Goal: Task Accomplishment & Management: Manage account settings

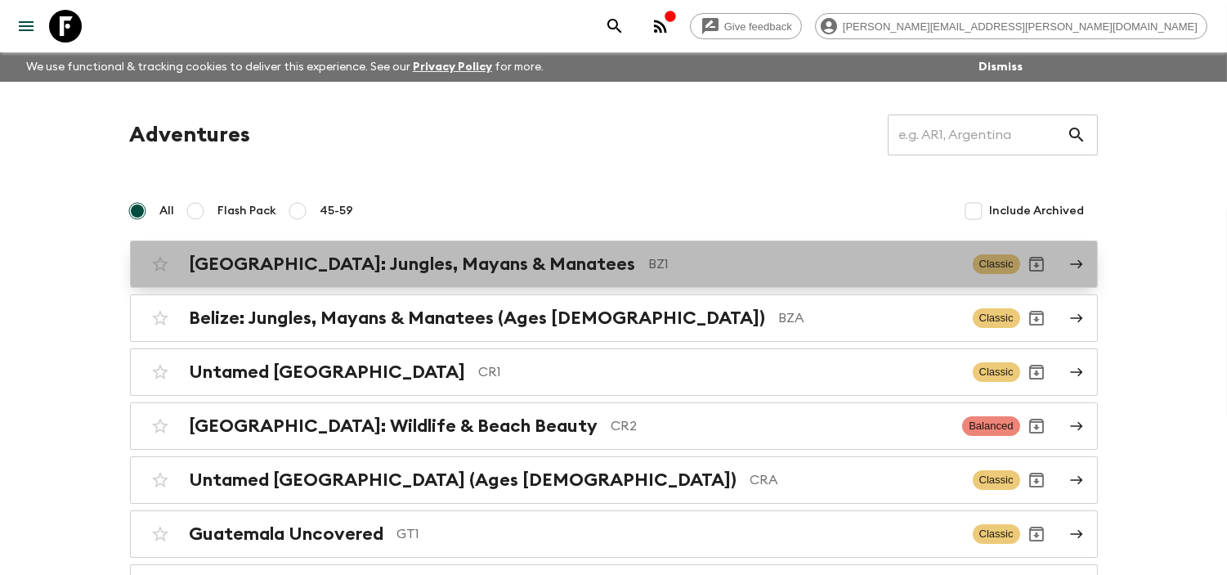
click at [425, 249] on div "[GEOGRAPHIC_DATA]: Jungles, Mayans & Manatees BZ1 Classic" at bounding box center [582, 264] width 876 height 33
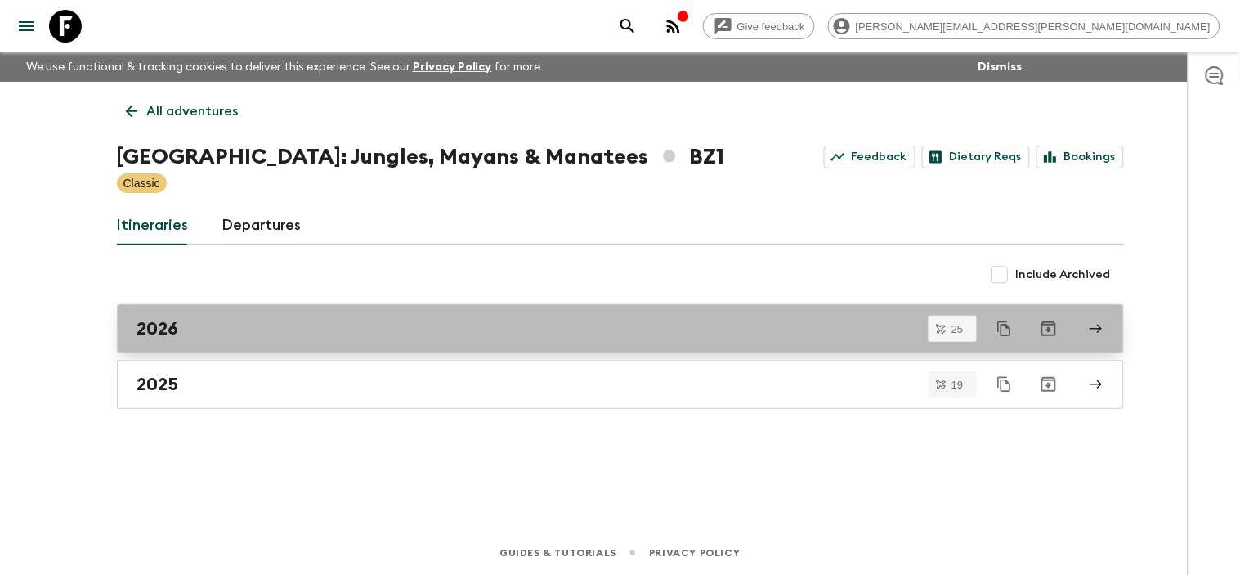
click at [186, 332] on div "2026" at bounding box center [604, 328] width 935 height 21
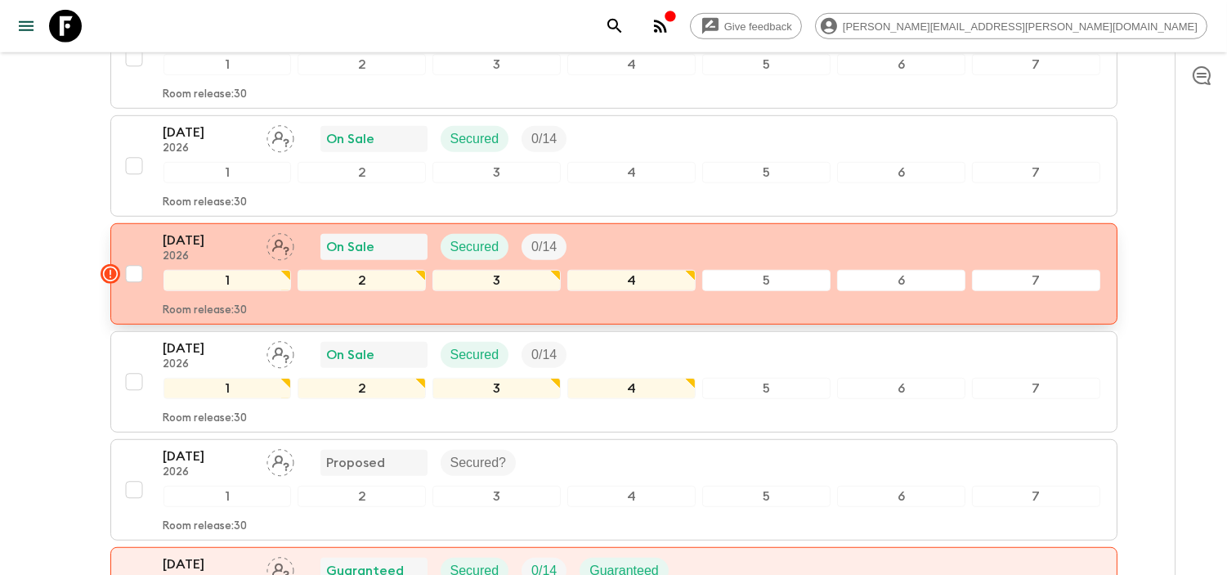
scroll to position [2453, 0]
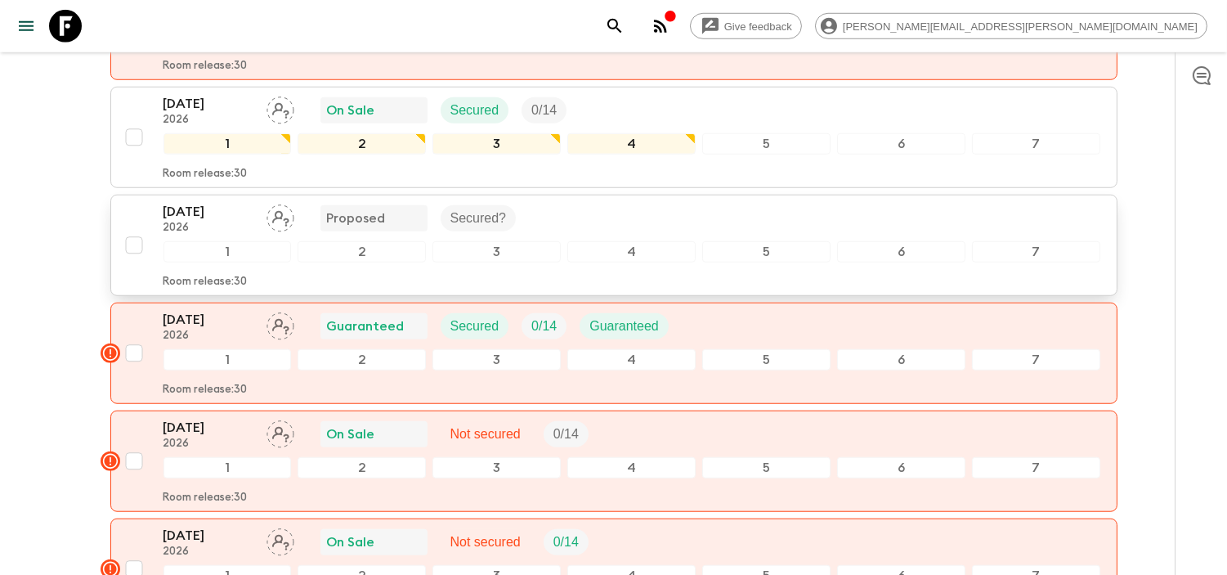
click at [204, 202] on p "[DATE]" at bounding box center [209, 212] width 90 height 20
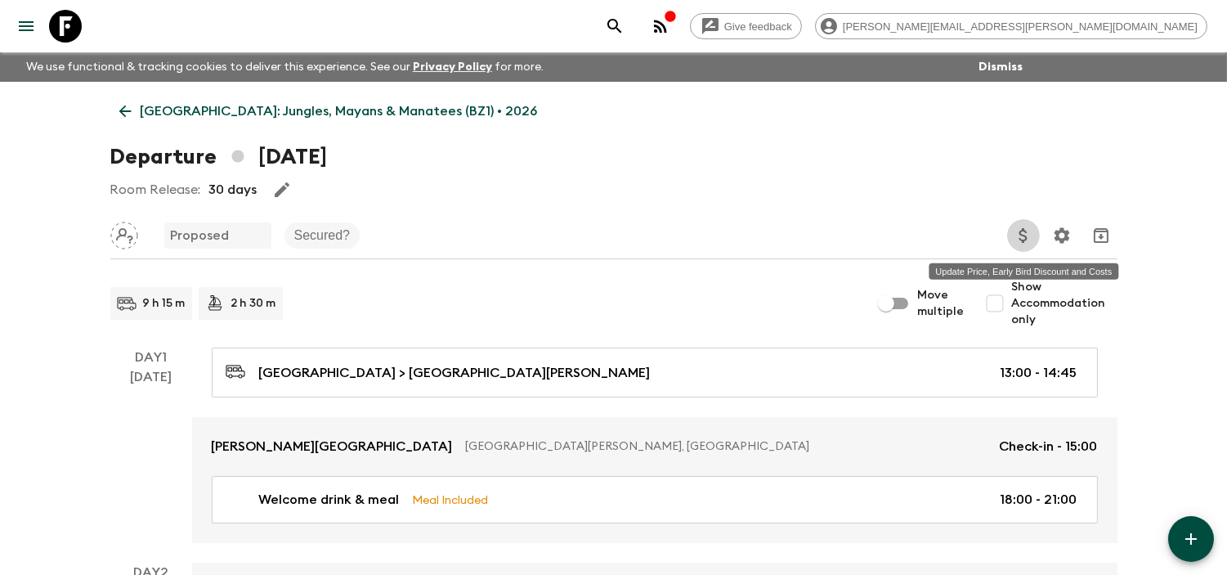
click at [1010, 240] on button "Update Price, Early Bird Discount and Costs" at bounding box center [1023, 235] width 33 height 33
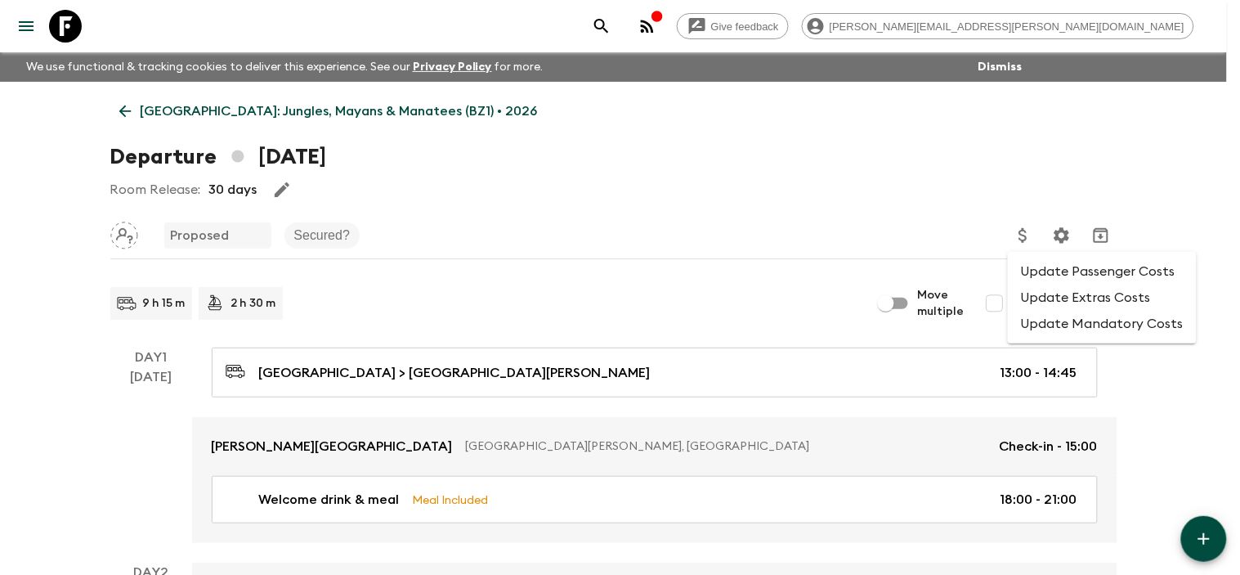
click at [1033, 271] on li "Update Passenger Costs" at bounding box center [1102, 271] width 189 height 26
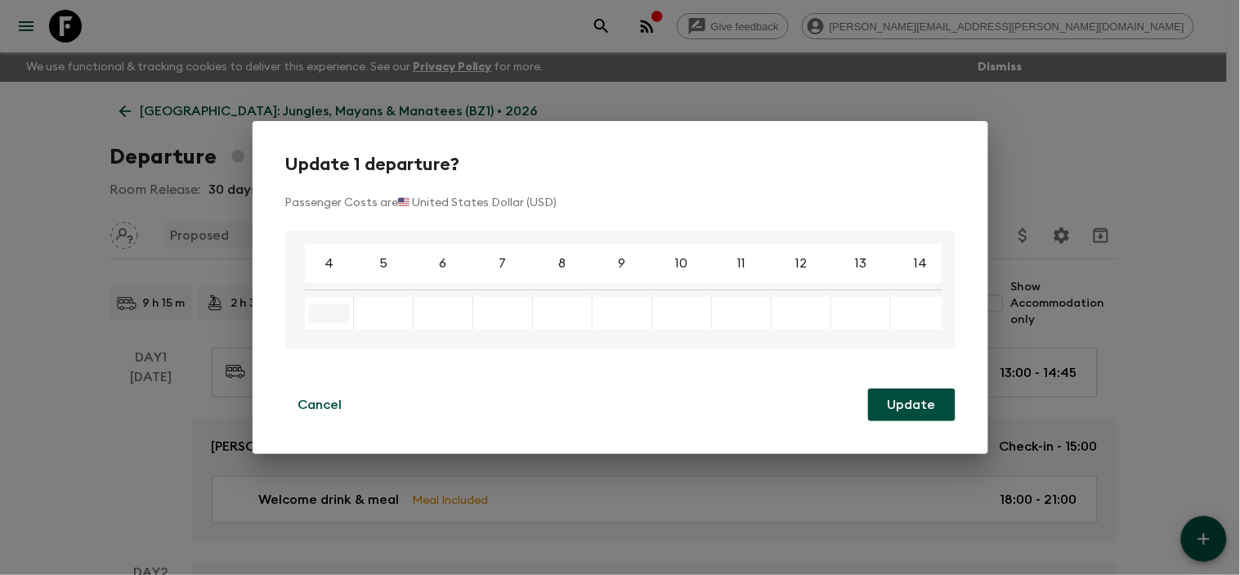
click at [325, 307] on input "Enter a new cost to update all selected instances" at bounding box center [329, 313] width 42 height 19
type input "3414"
type input "3122"
click at [446, 300] on div "Enter a new cost to update all selected instances" at bounding box center [433, 313] width 60 height 33
type input "2928"
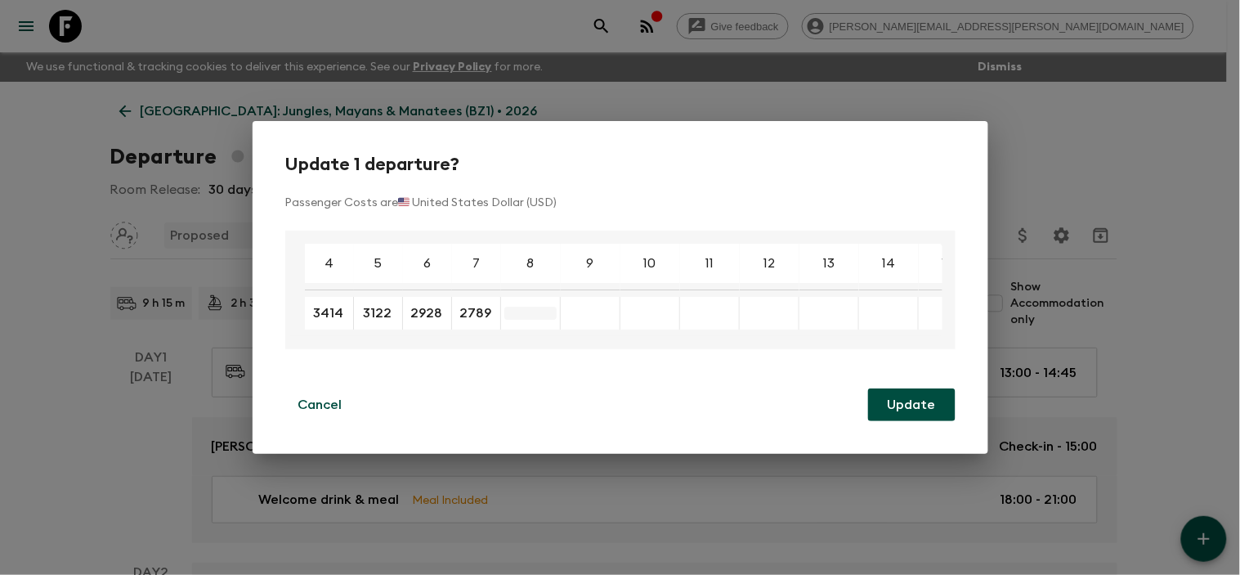
type input "2789"
type input "2668"
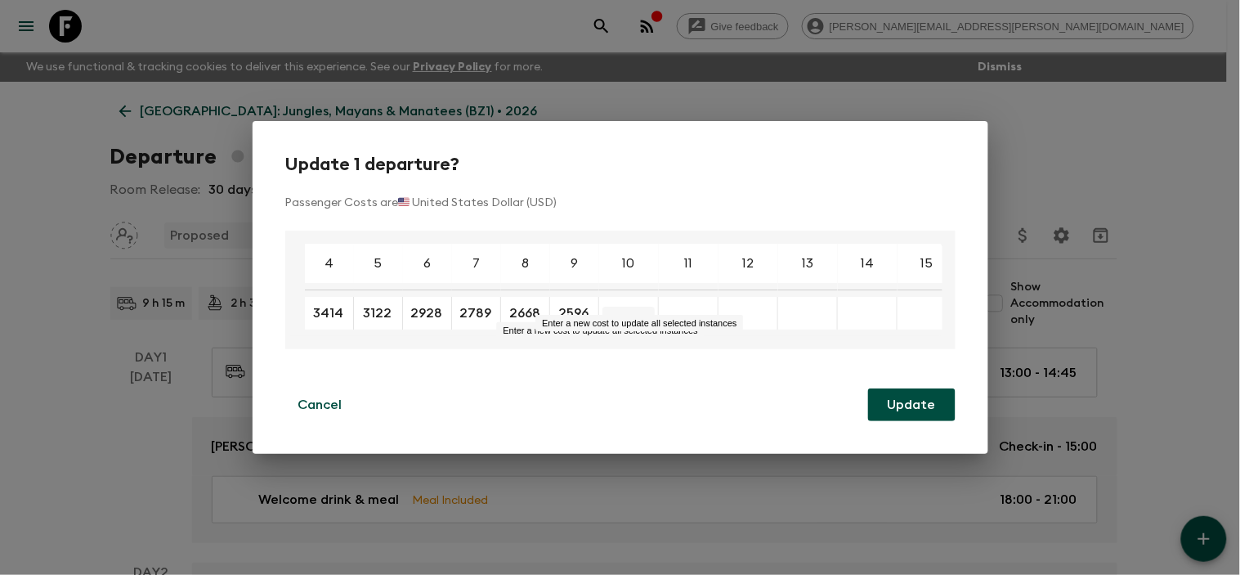
type input "2596"
type input "2535"
click at [685, 298] on div "Enter a new cost to update all selected instances" at bounding box center [678, 313] width 60 height 33
type input "2486"
type input "2444"
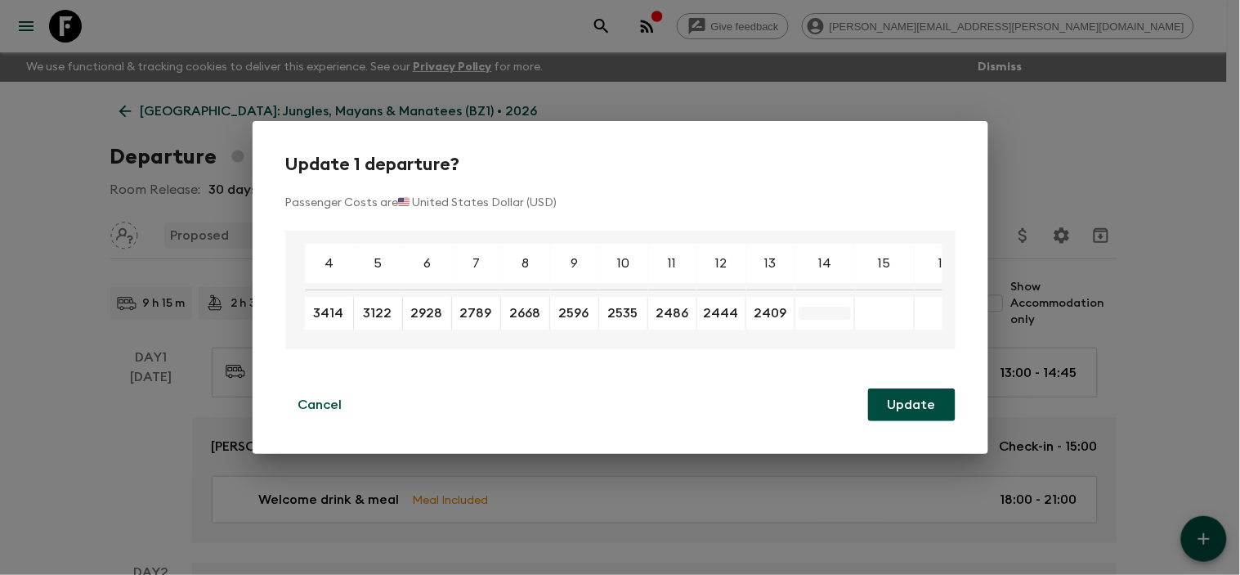
type input "2409"
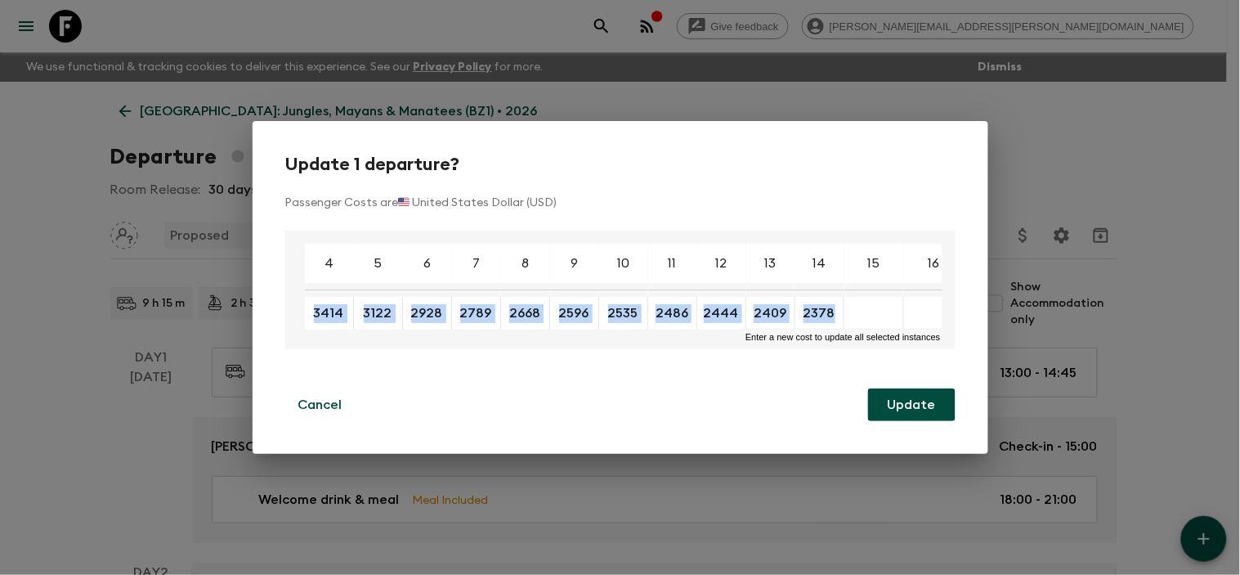
copy tr "​ ​ ​ ​ ​ ​ ​ ​ ​ ​"
drag, startPoint x: 296, startPoint y: 296, endPoint x: 94, endPoint y: 339, distance: 206.5
click at [829, 312] on table "4 5 6 7 8 9 10 11 12 13 14 15 16 17 18 3414 ​ 3122 ​ 2928 ​ 2789 ​ 2668 ​ 2596 …" at bounding box center [686, 286] width 794 height 99
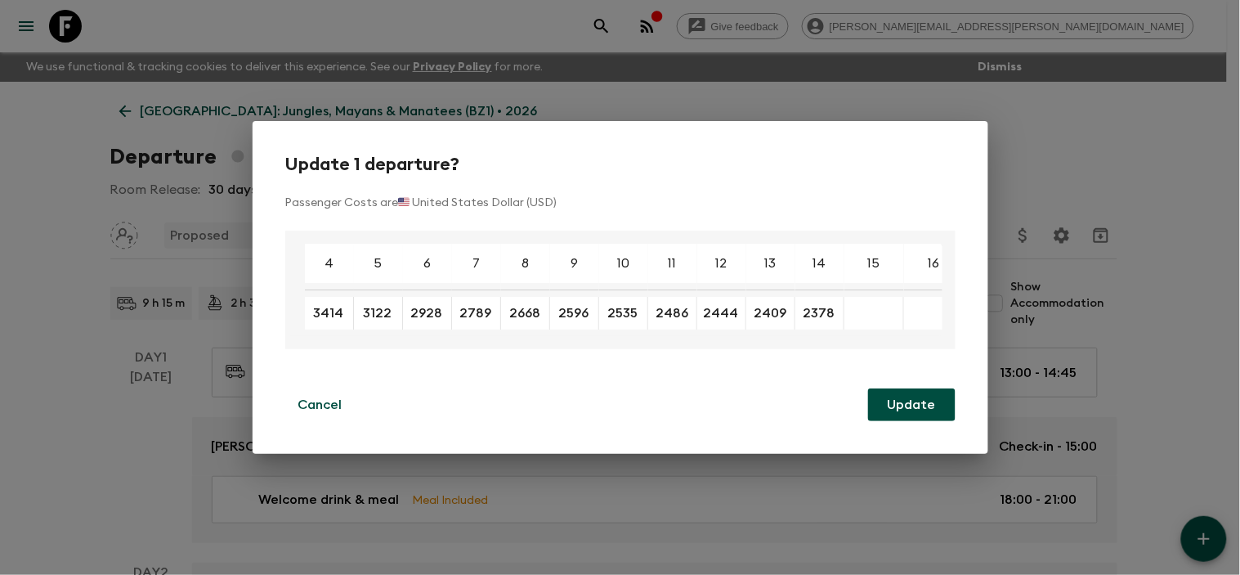
click at [576, 415] on div "Cancel Update" at bounding box center [620, 404] width 670 height 33
click at [835, 311] on input "2378" at bounding box center [820, 313] width 42 height 19
type input "2380"
click at [885, 406] on button "Update" at bounding box center [911, 404] width 87 height 33
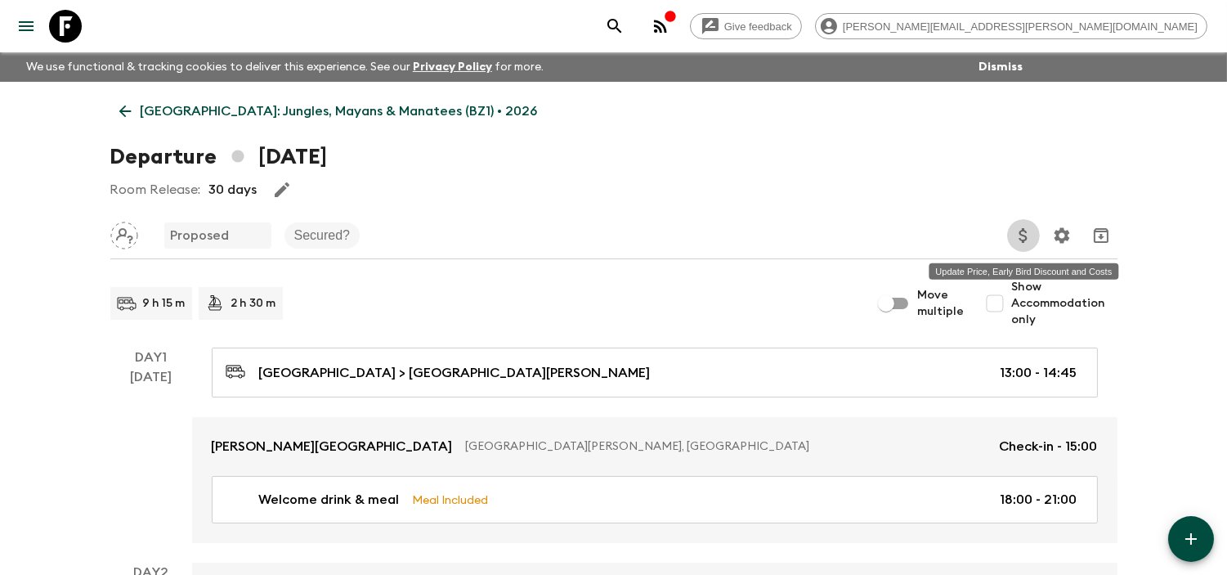
click at [1032, 231] on icon "Update Price, Early Bird Discount and Costs" at bounding box center [1024, 236] width 20 height 20
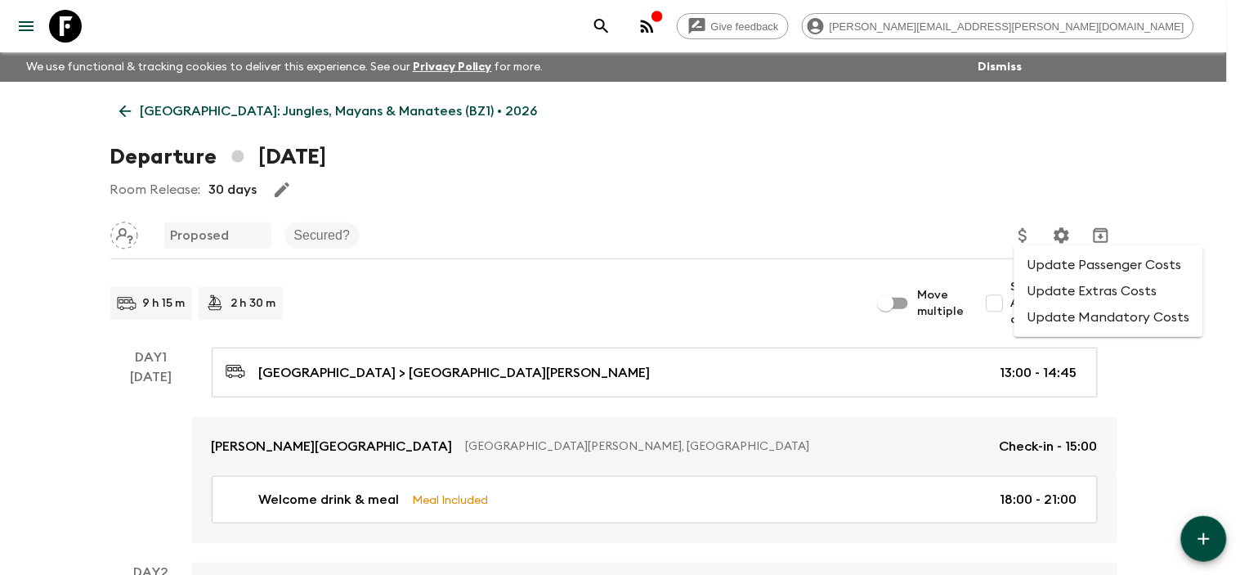
click at [1059, 298] on li "Update Extras Costs" at bounding box center [1109, 291] width 189 height 26
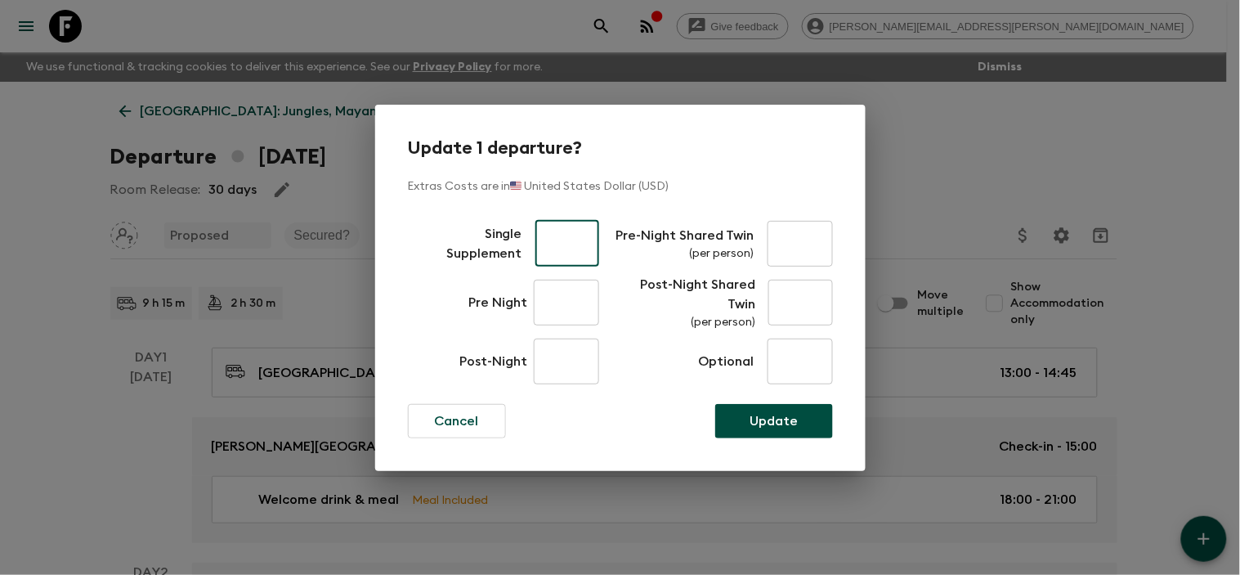
click at [549, 230] on input "text" at bounding box center [568, 244] width 65 height 46
click at [550, 243] on input "text" at bounding box center [568, 244] width 65 height 46
type input "261"
click at [560, 284] on input "text" at bounding box center [566, 303] width 65 height 46
type input "0"
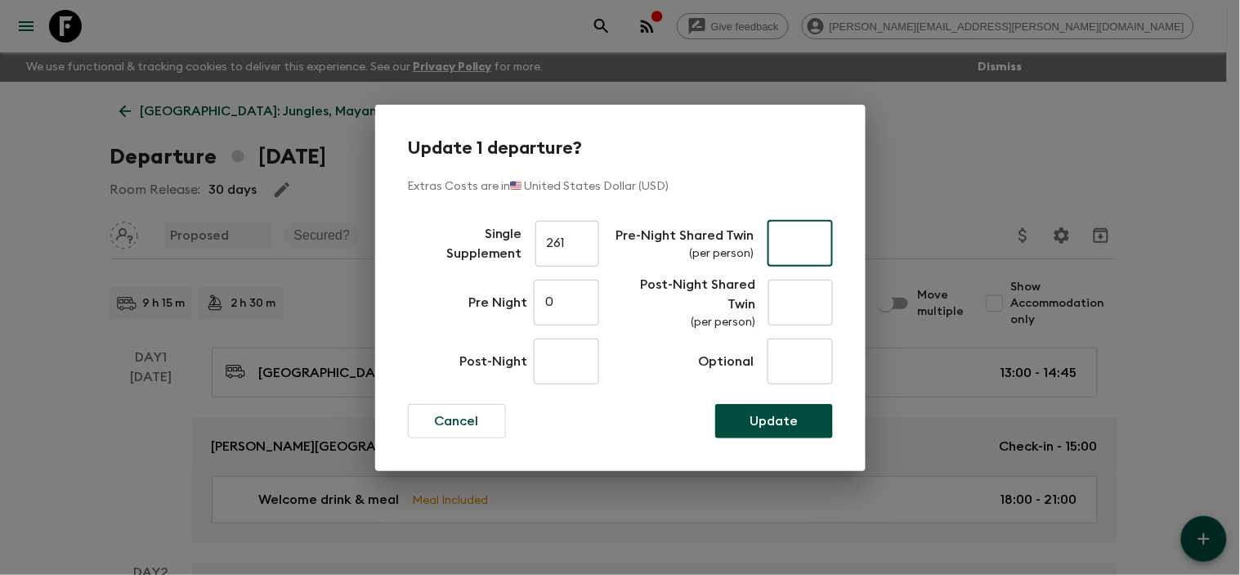
click at [816, 243] on input "text" at bounding box center [800, 244] width 65 height 46
type input "0"
click at [810, 312] on input "text" at bounding box center [801, 303] width 65 height 46
type input "0"
click at [549, 352] on input "0" at bounding box center [566, 361] width 65 height 46
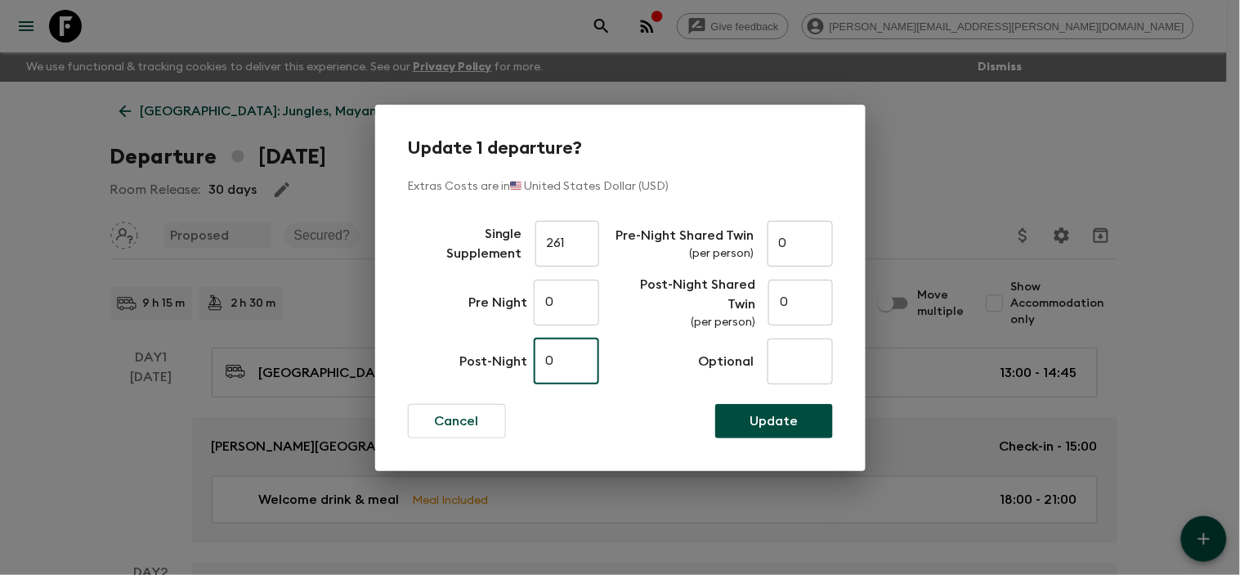
type input "0"
click at [813, 346] on input "text" at bounding box center [800, 361] width 65 height 46
type input "0"
click at [801, 428] on button "Update" at bounding box center [774, 421] width 118 height 34
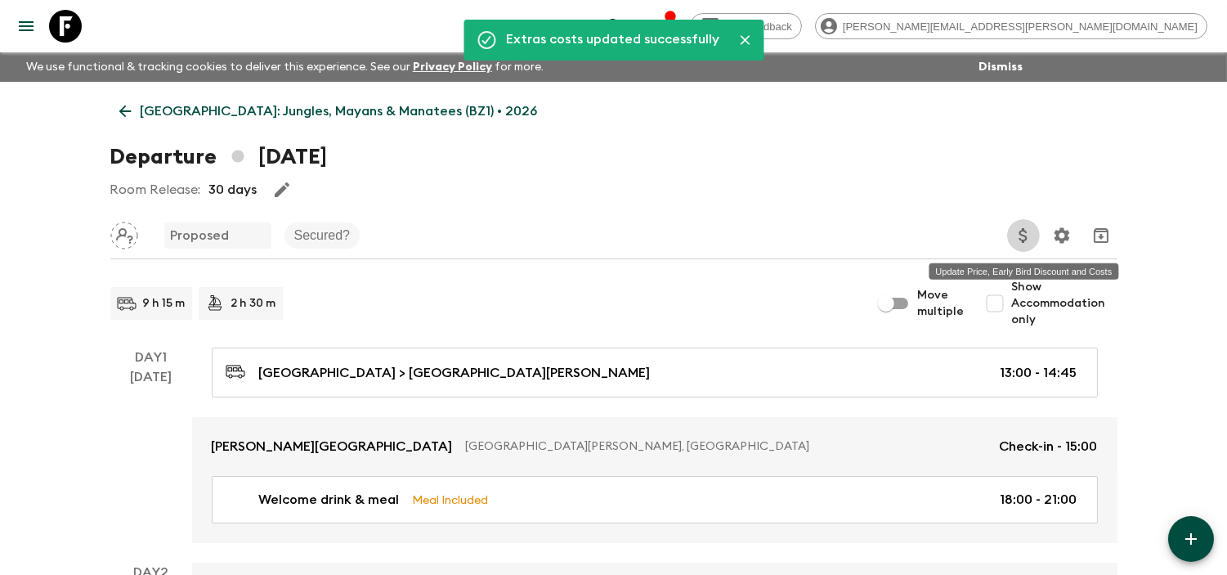
click at [1020, 232] on icon "Update Price, Early Bird Discount and Costs" at bounding box center [1023, 235] width 8 height 15
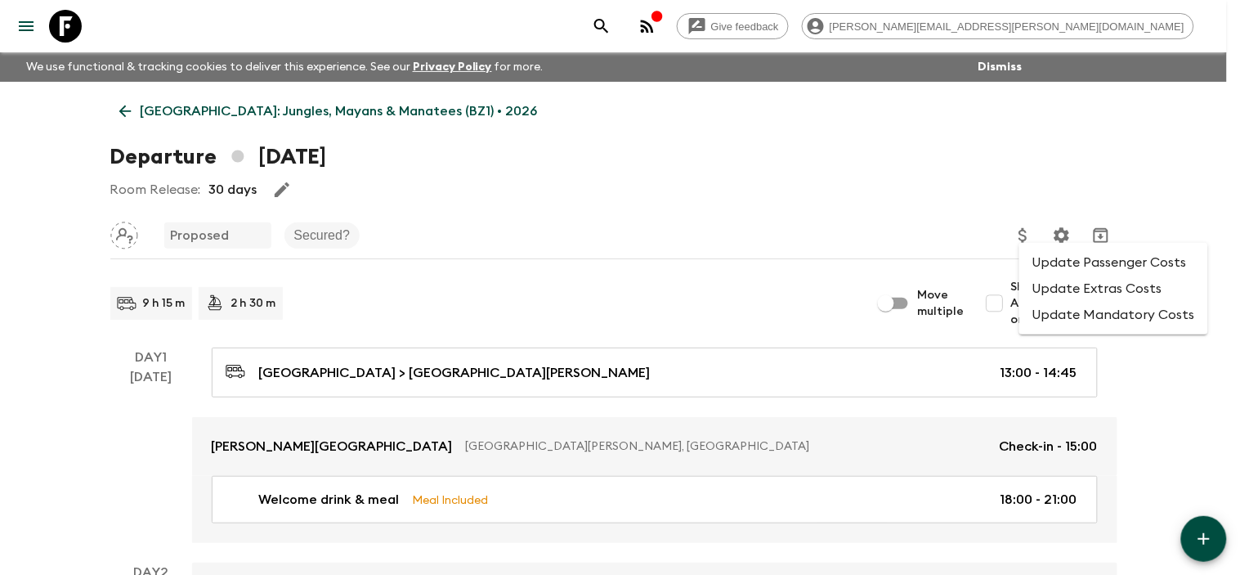
click at [1096, 317] on li "Update Mandatory Costs" at bounding box center [1114, 315] width 189 height 26
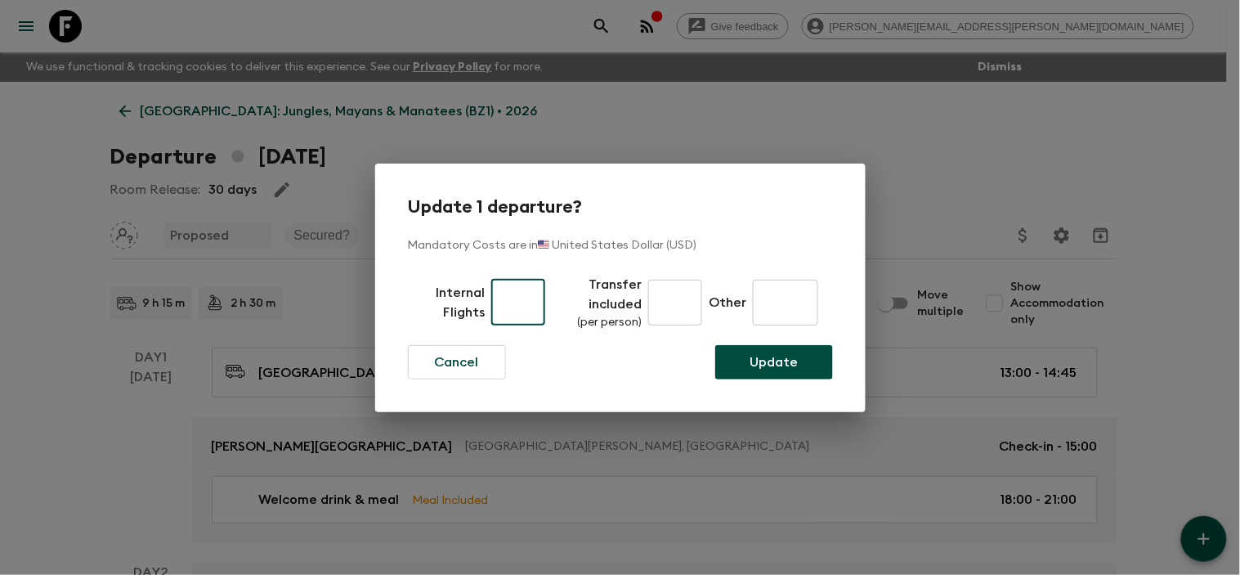
click at [516, 304] on input "text" at bounding box center [518, 303] width 54 height 46
click at [466, 377] on button "Cancel" at bounding box center [457, 362] width 98 height 34
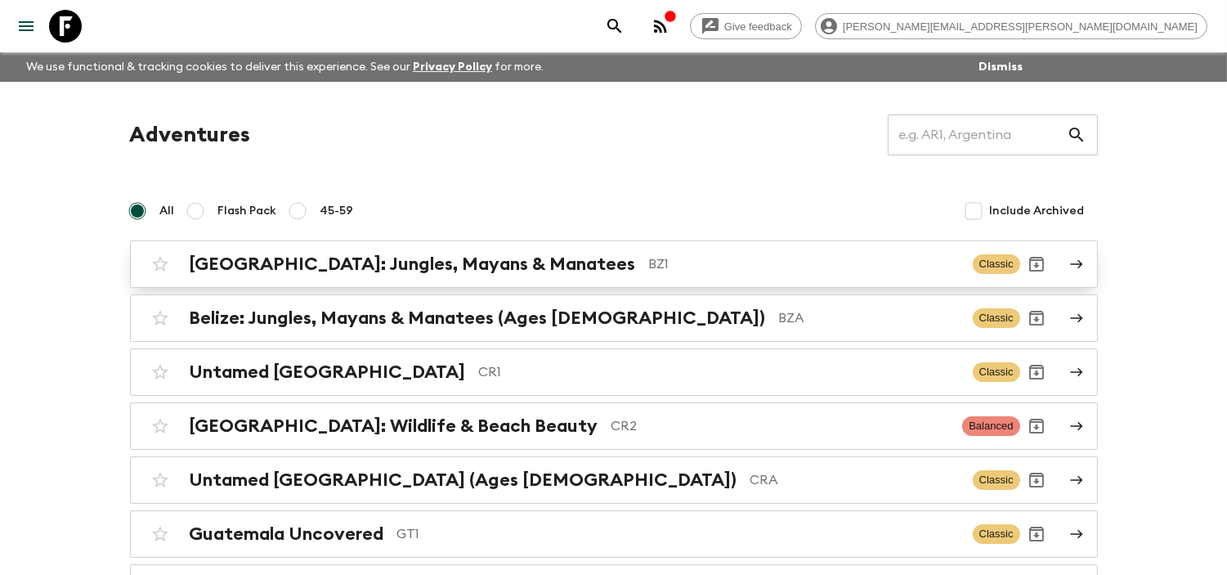
click at [649, 267] on p "BZ1" at bounding box center [804, 264] width 311 height 20
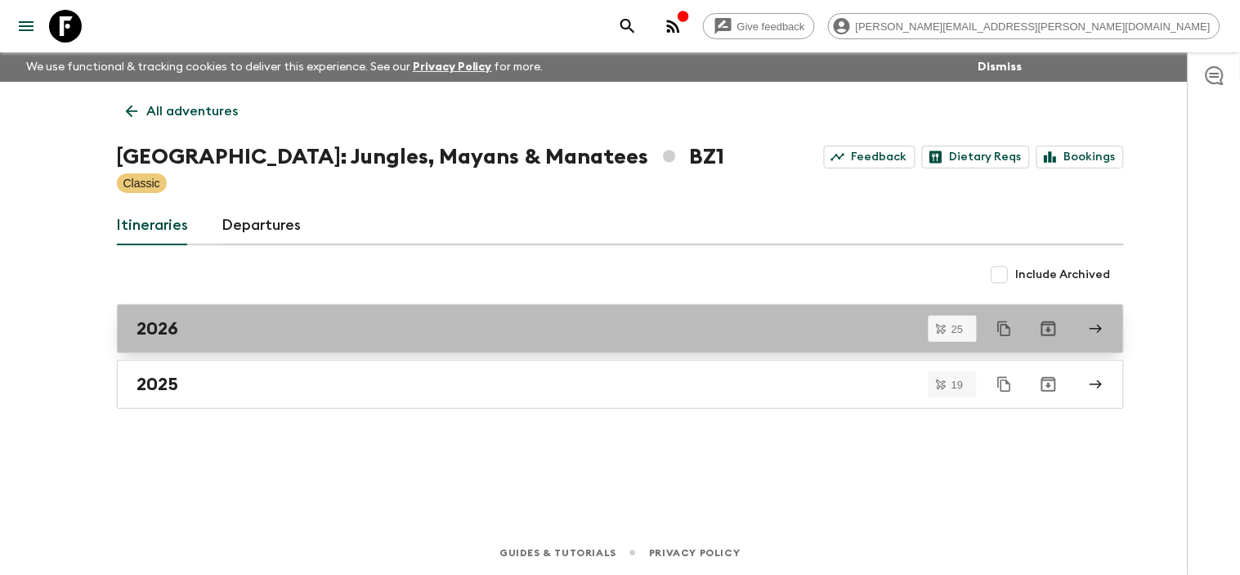
click at [276, 341] on link "2026" at bounding box center [620, 328] width 1007 height 49
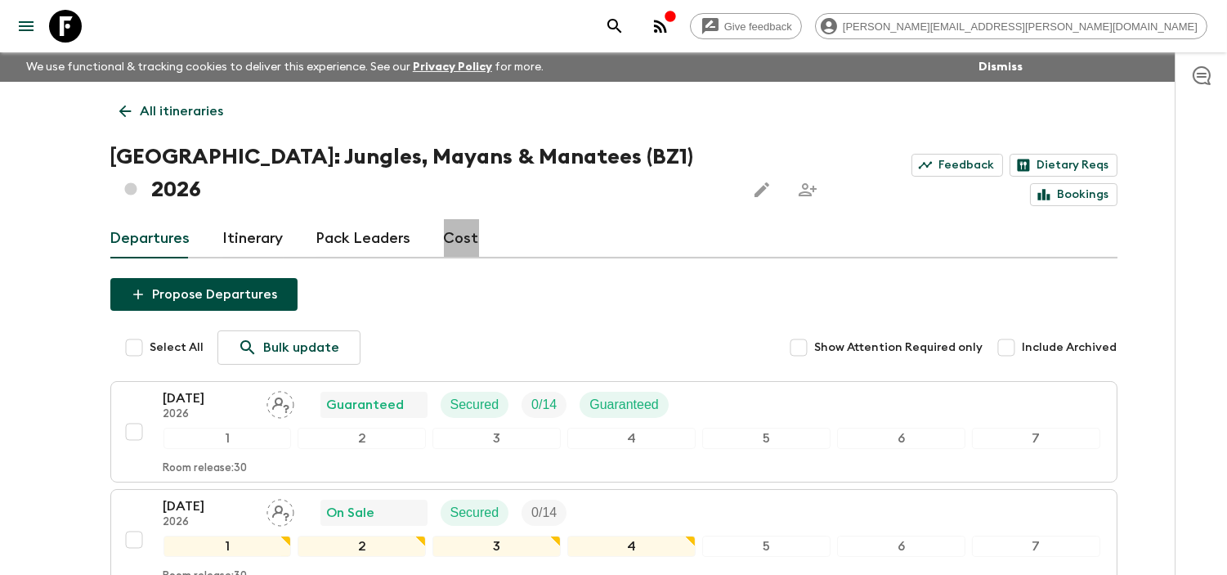
click at [463, 219] on link "Cost" at bounding box center [461, 238] width 35 height 39
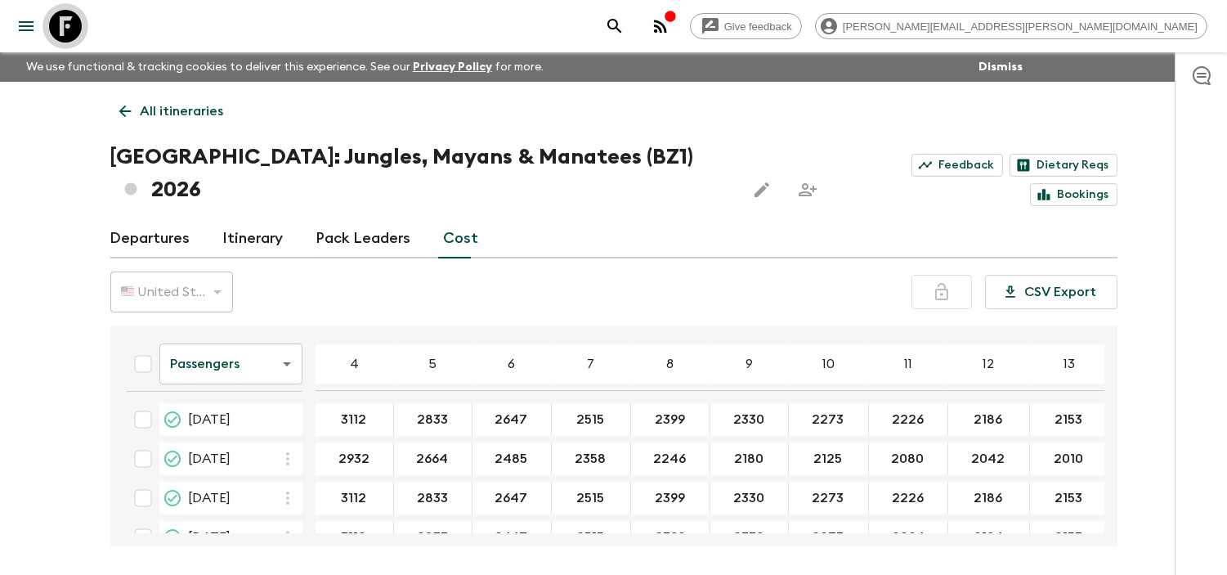
click at [68, 31] on icon at bounding box center [65, 26] width 33 height 33
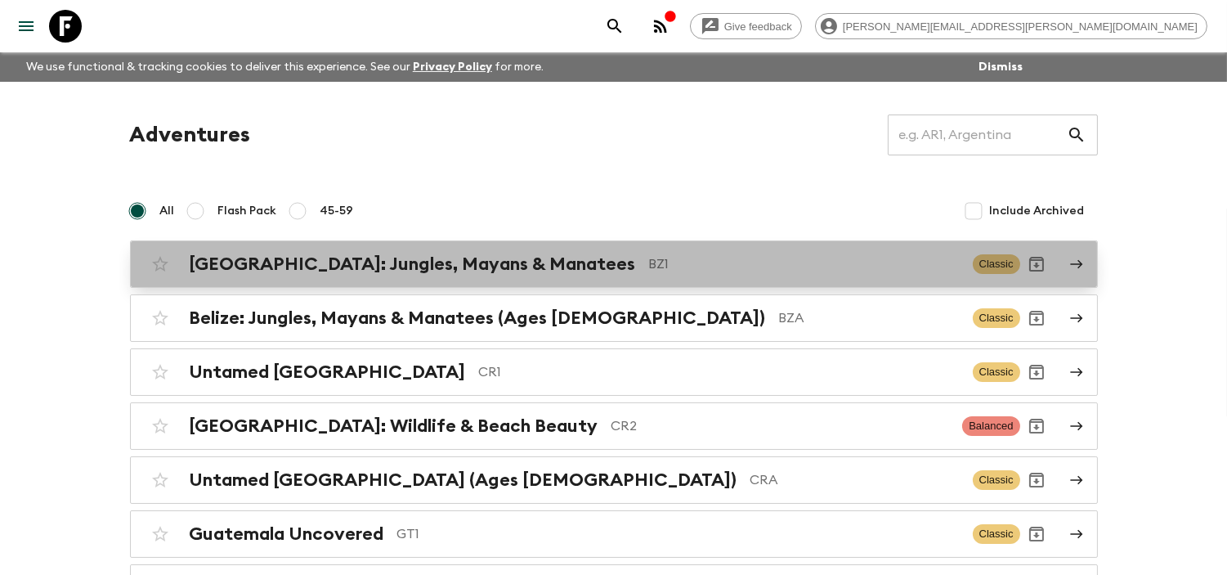
click at [497, 271] on div "Belize: Jungles, Mayans & Manatees BZ1" at bounding box center [575, 263] width 770 height 21
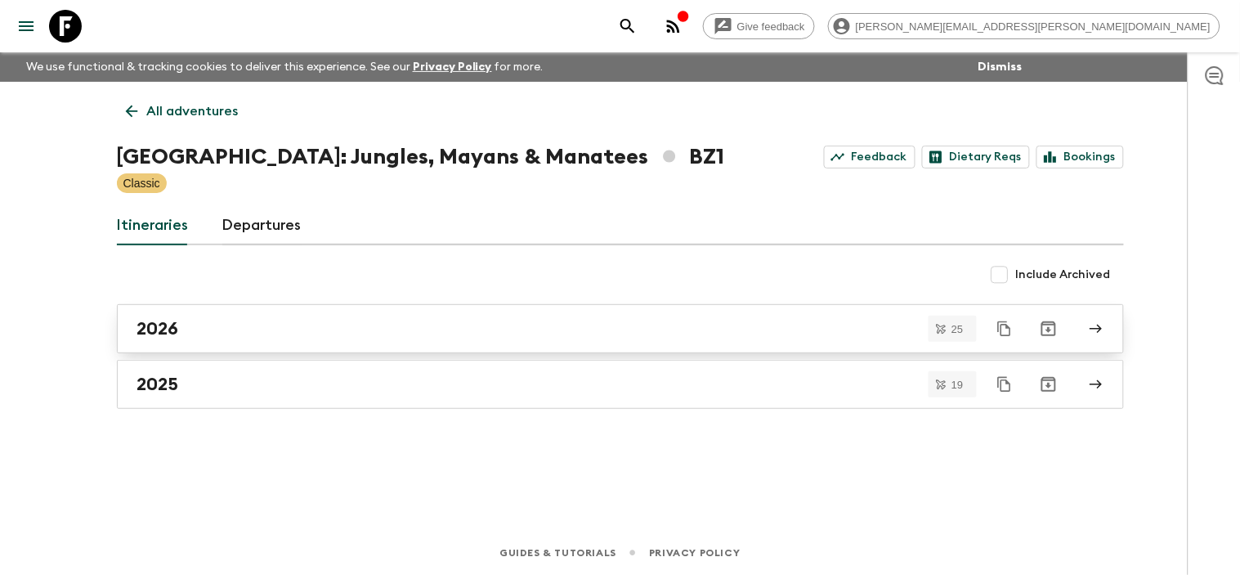
click at [244, 328] on div "2026" at bounding box center [604, 328] width 935 height 21
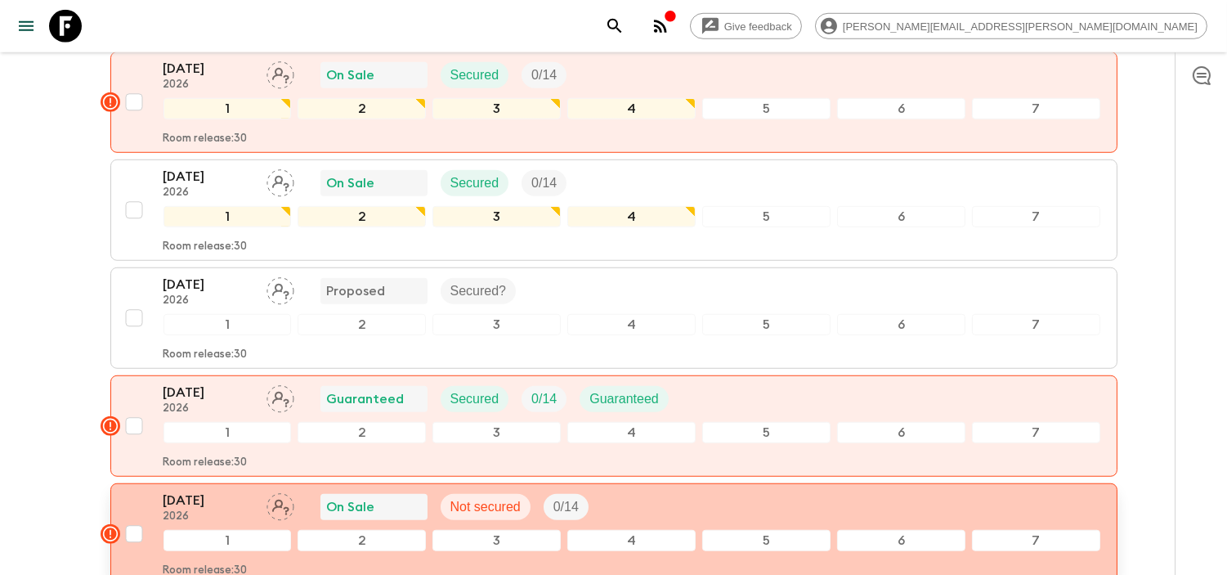
scroll to position [2348, 0]
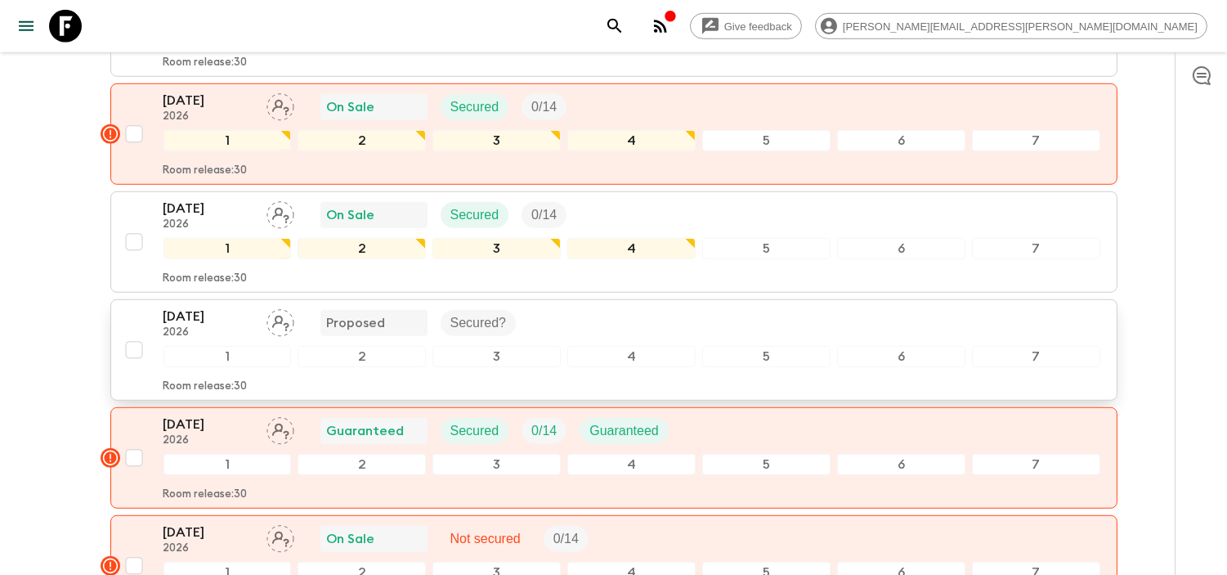
click at [237, 326] on p "2026" at bounding box center [209, 332] width 90 height 13
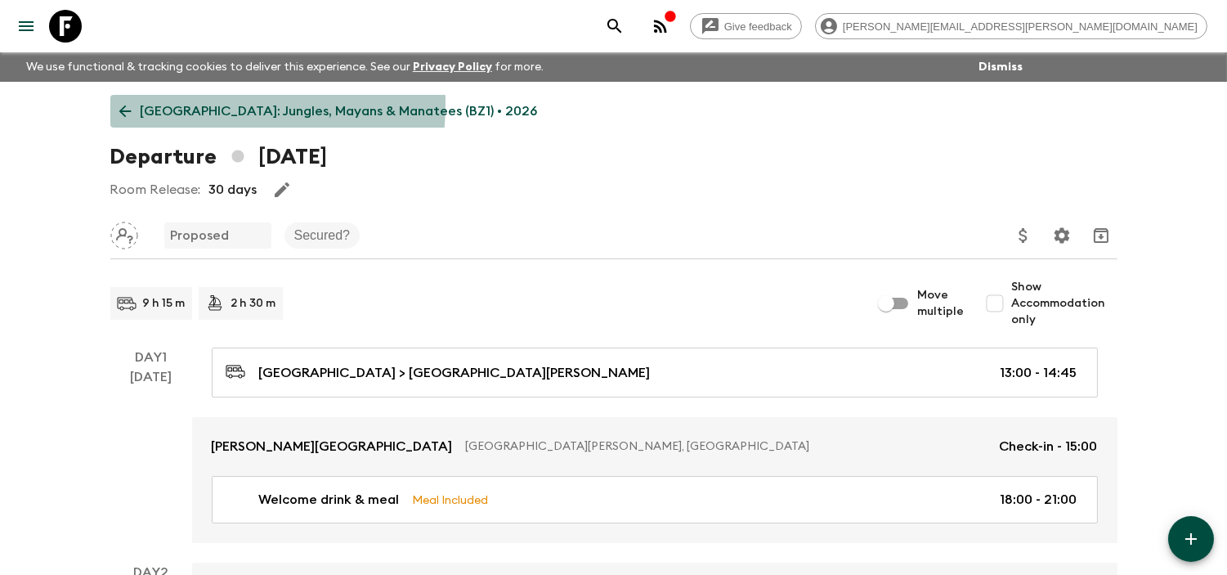
click at [136, 103] on link "[GEOGRAPHIC_DATA]: Jungles, Mayans & Manatees (BZ1) • 2026" at bounding box center [328, 111] width 437 height 33
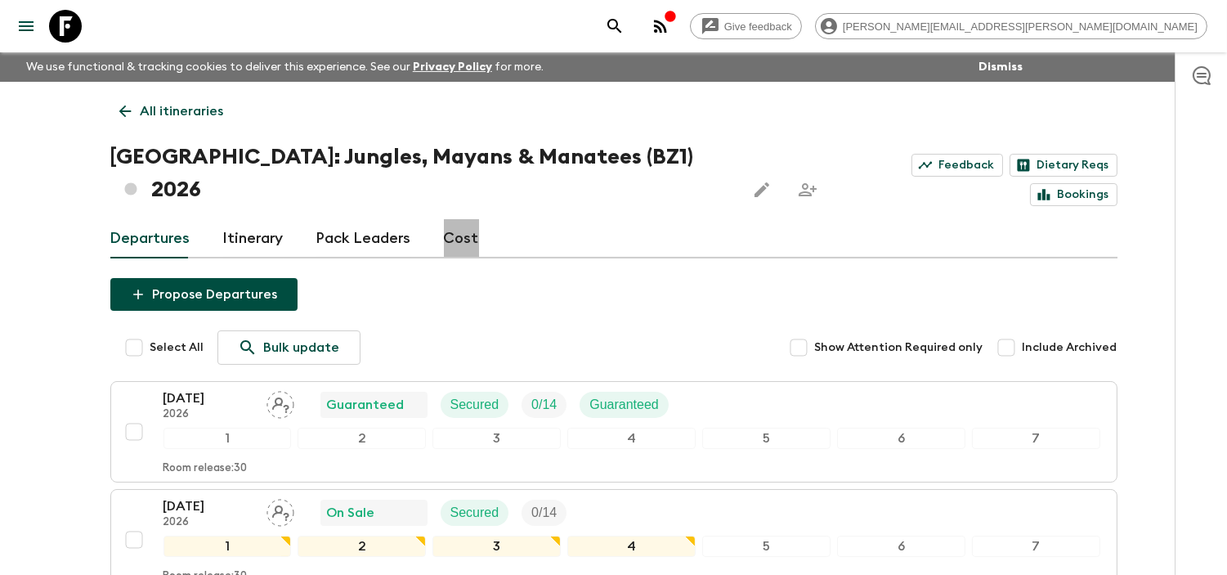
click at [461, 219] on link "Cost" at bounding box center [461, 238] width 35 height 39
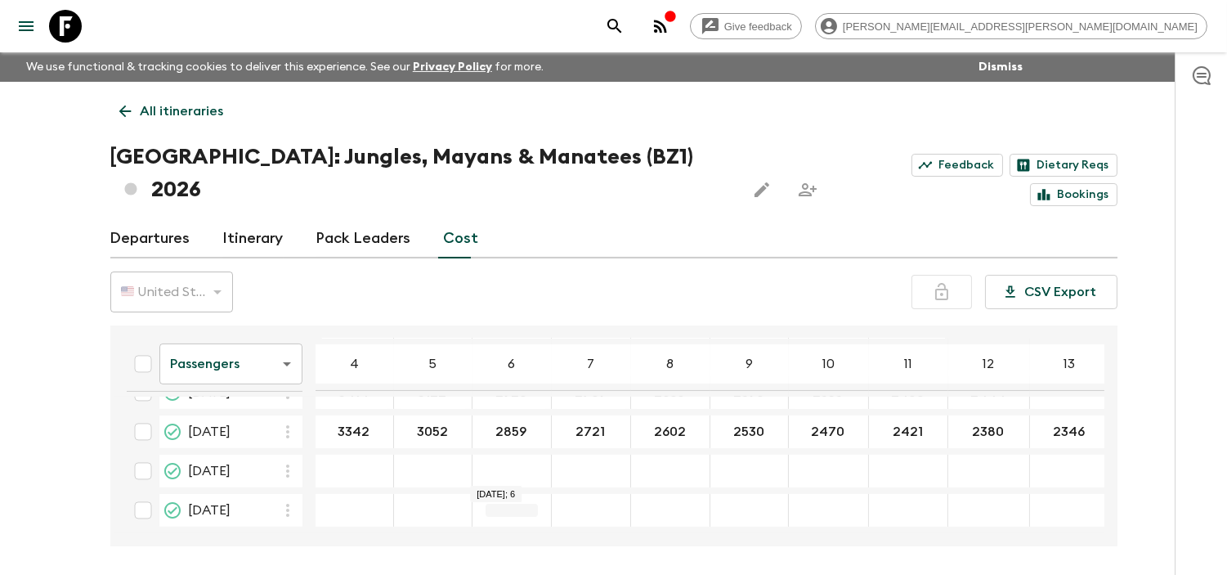
scroll to position [761, 0]
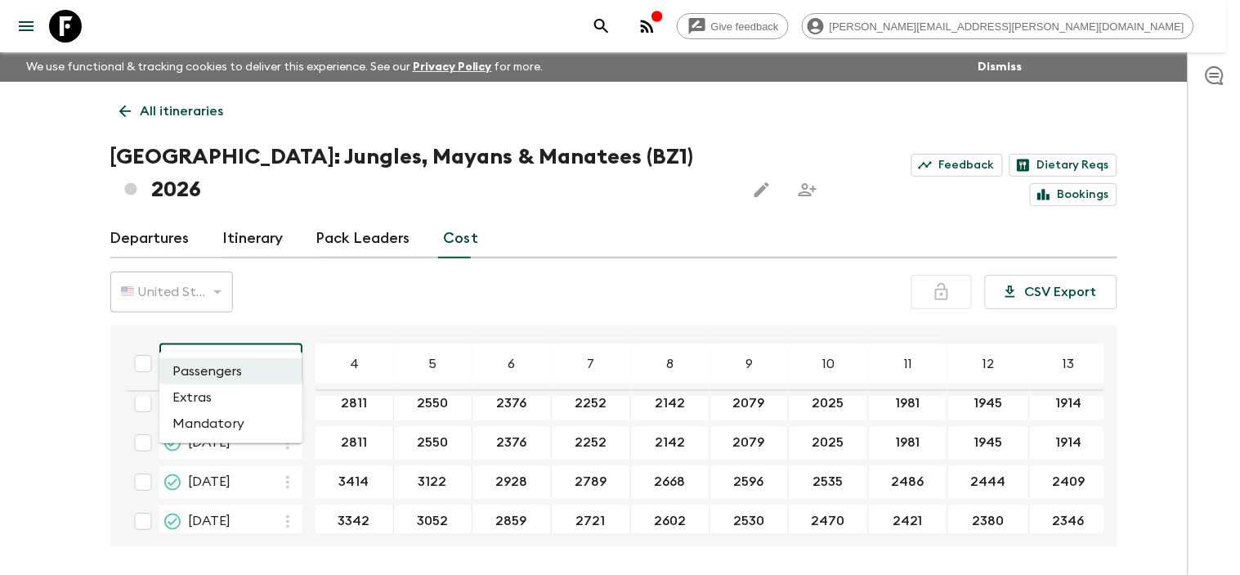
click at [282, 330] on body "Give feedback melvin.carrillo@viaventure.com We use functional & tracking cooki…" at bounding box center [620, 318] width 1240 height 636
click at [260, 399] on li "Extras" at bounding box center [230, 397] width 143 height 26
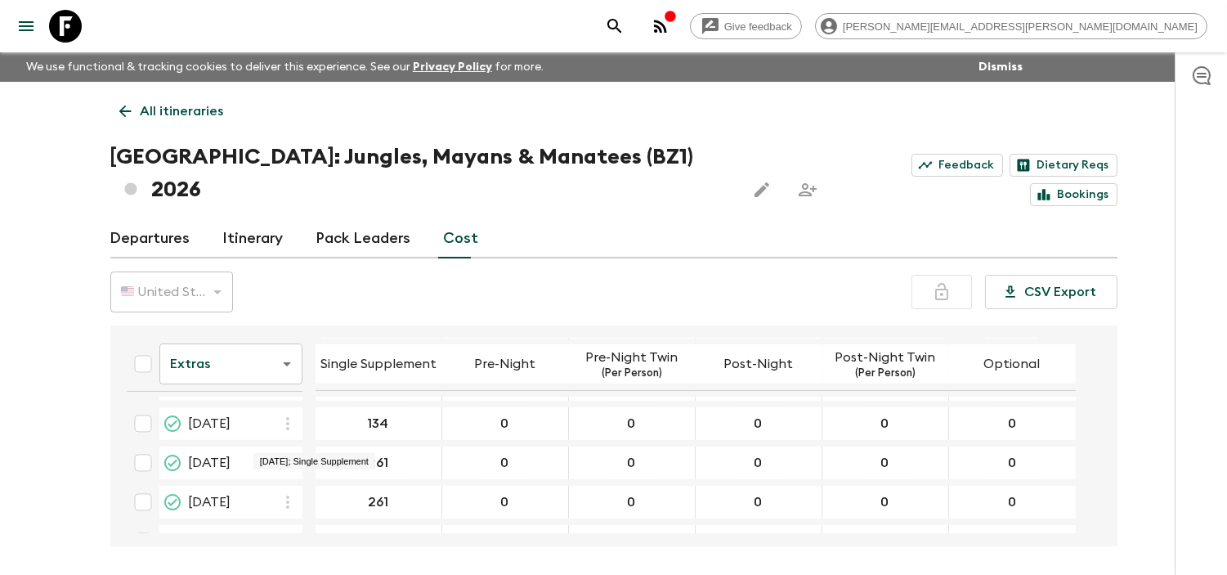
scroll to position [755, 0]
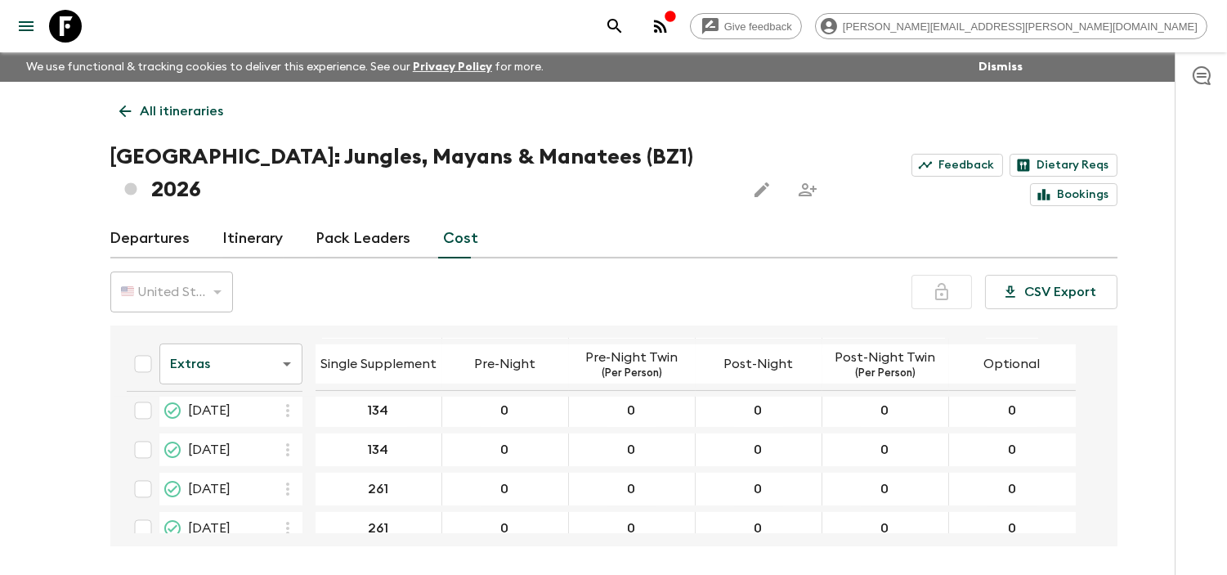
click at [280, 329] on body "Give feedback melvin.carrillo@viaventure.com We use functional & tracking cooki…" at bounding box center [613, 318] width 1227 height 636
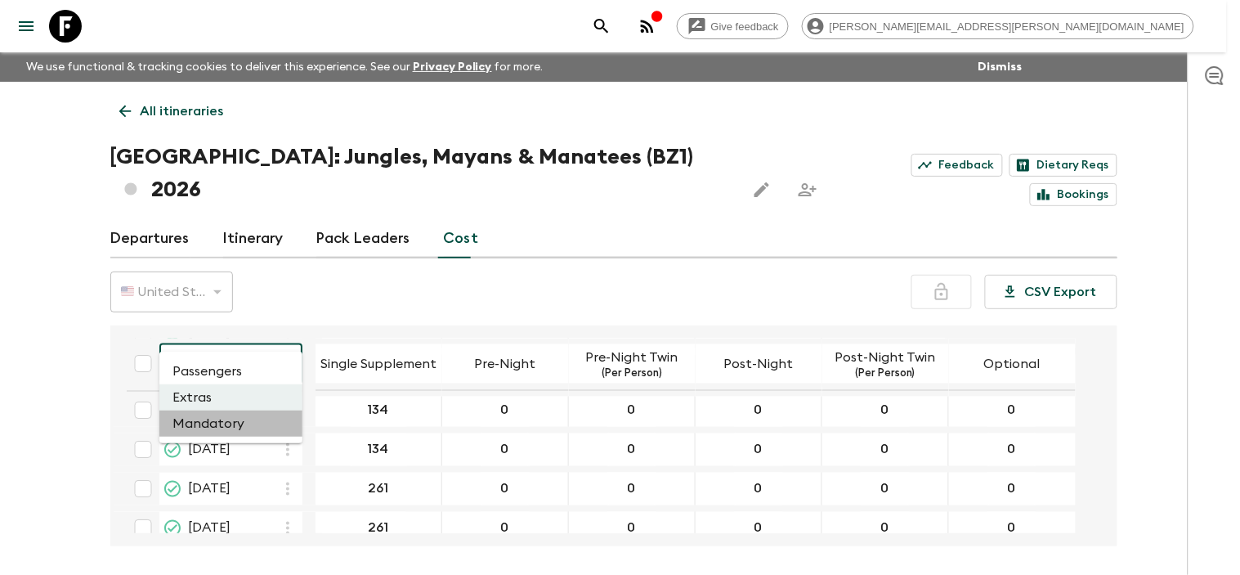
click at [248, 427] on li "Mandatory" at bounding box center [230, 423] width 143 height 26
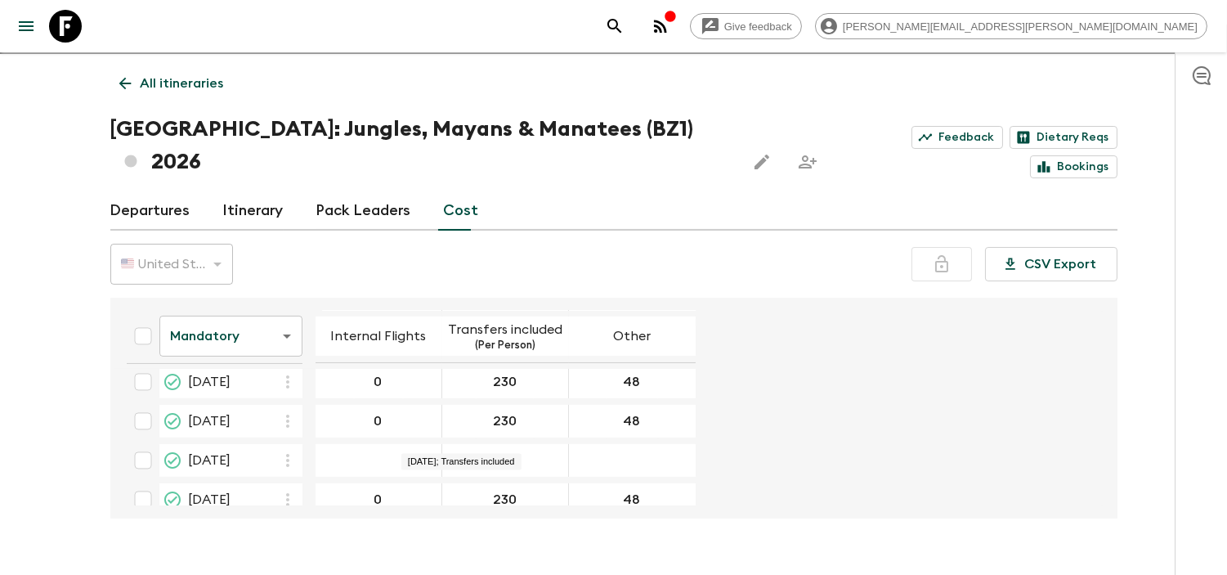
scroll to position [755, 0]
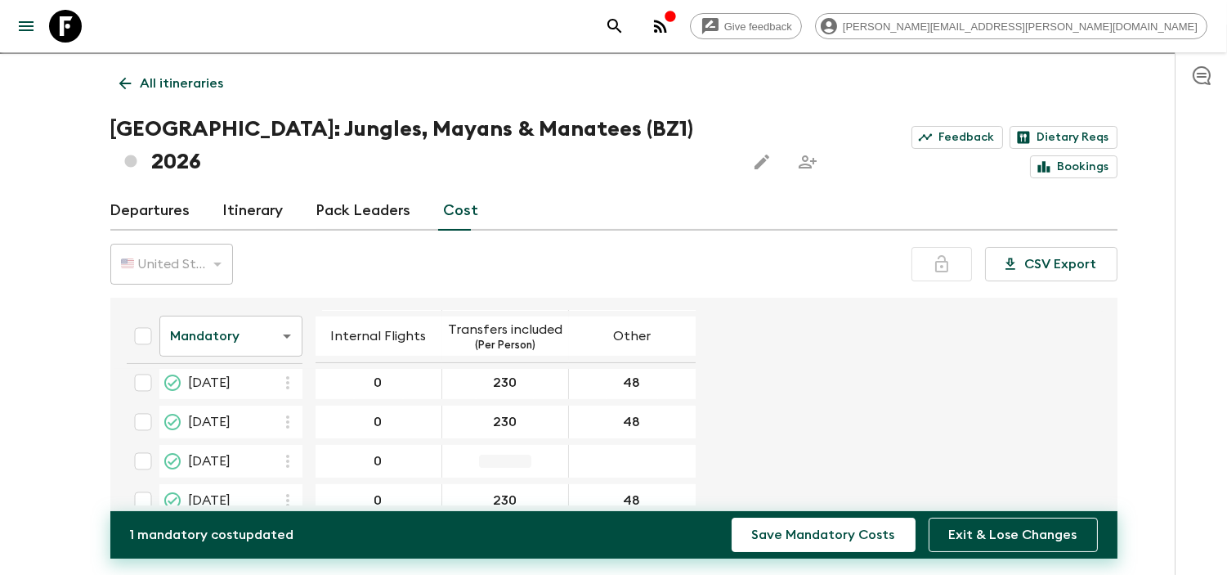
type input "0"
type input "230"
click at [609, 445] on div "21 Dec 2026; Other" at bounding box center [632, 461] width 127 height 33
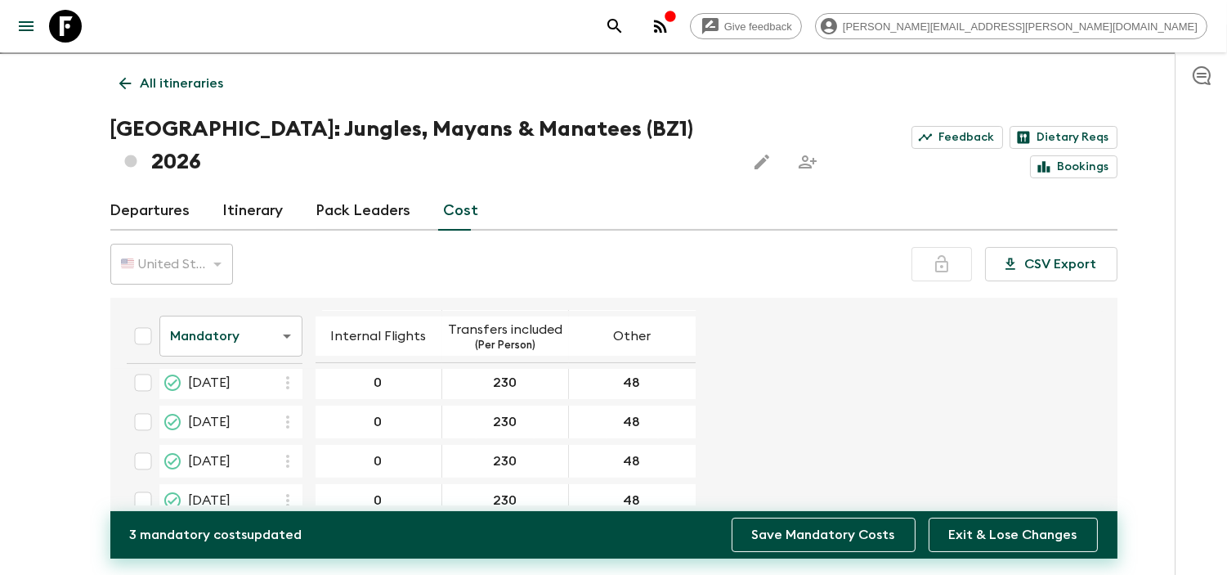
type input "48"
click at [844, 543] on button "Save Mandatory Costs" at bounding box center [824, 535] width 184 height 34
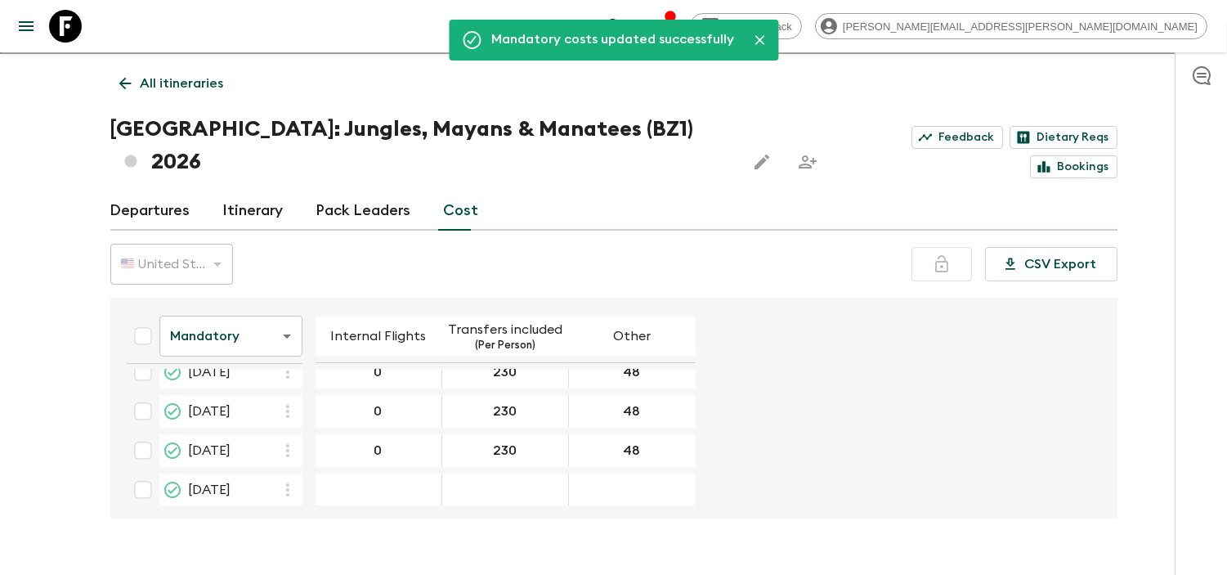
scroll to position [845, 0]
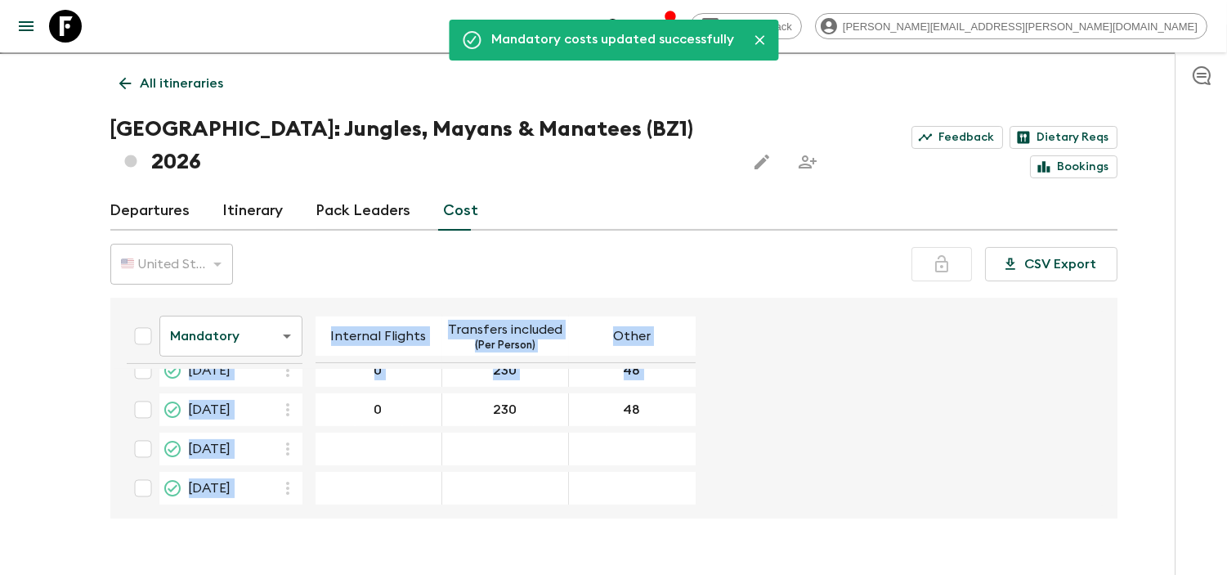
click at [737, 504] on div "Give feedback melvin.carrillo@viaventure.com We use functional & tracking cooki…" at bounding box center [613, 290] width 1227 height 636
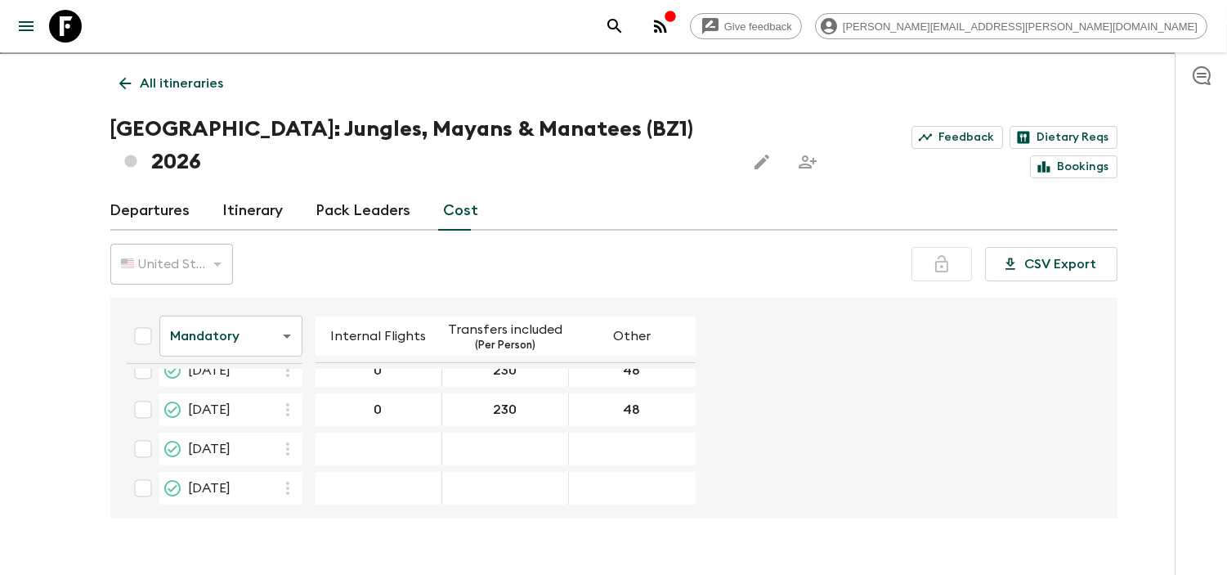
click at [62, 16] on icon at bounding box center [65, 26] width 33 height 33
